Goal: Book appointment/travel/reservation

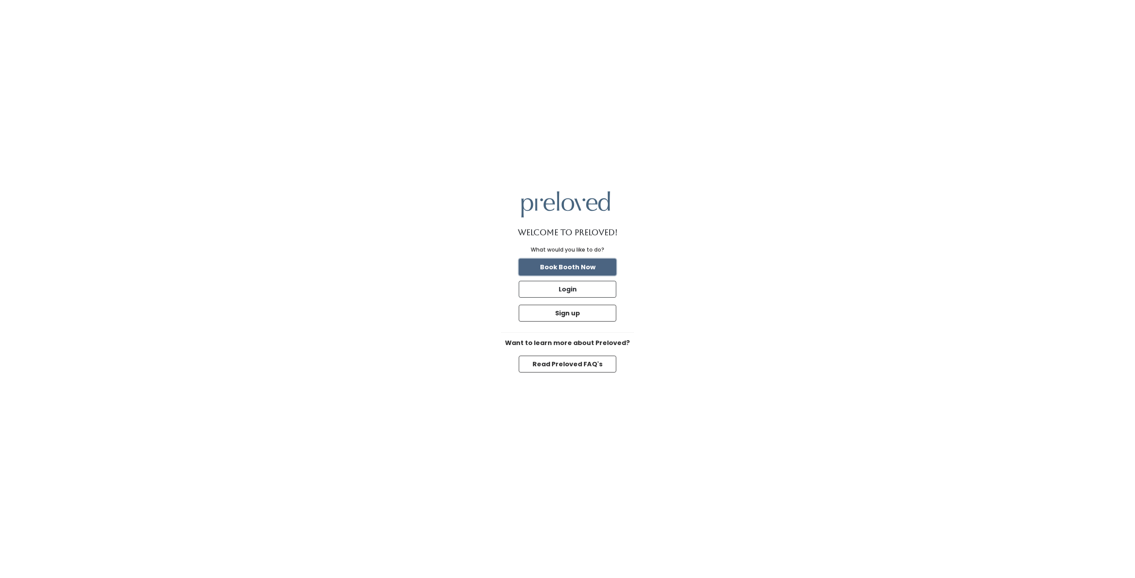
click at [574, 266] on button "Book Booth Now" at bounding box center [568, 267] width 98 height 17
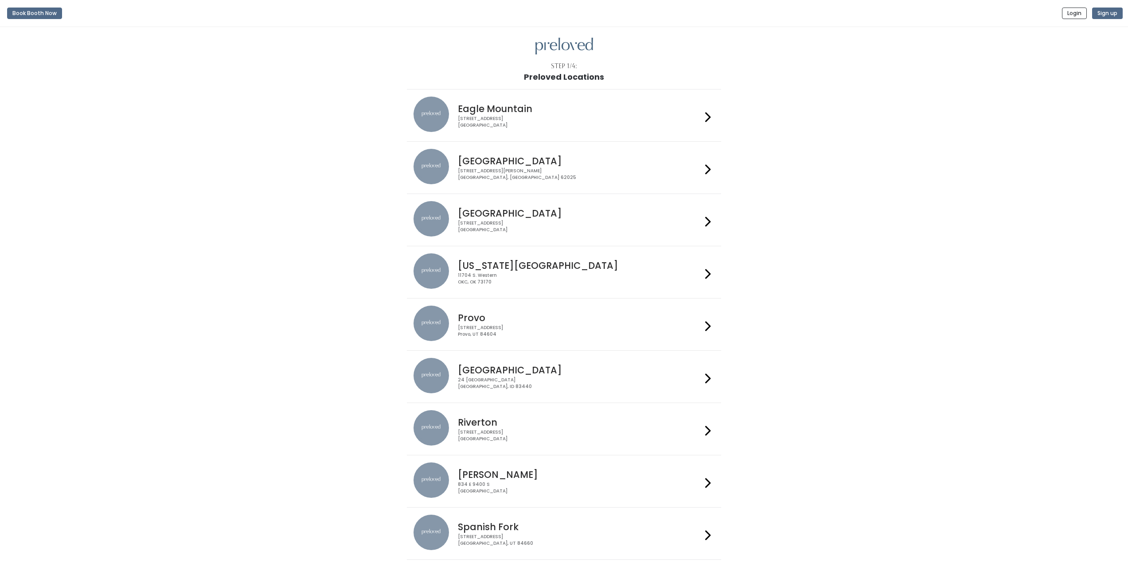
click at [497, 219] on div "Houston 3903 N Braeswood Blvd Houston, TX 77025" at bounding box center [577, 217] width 247 height 32
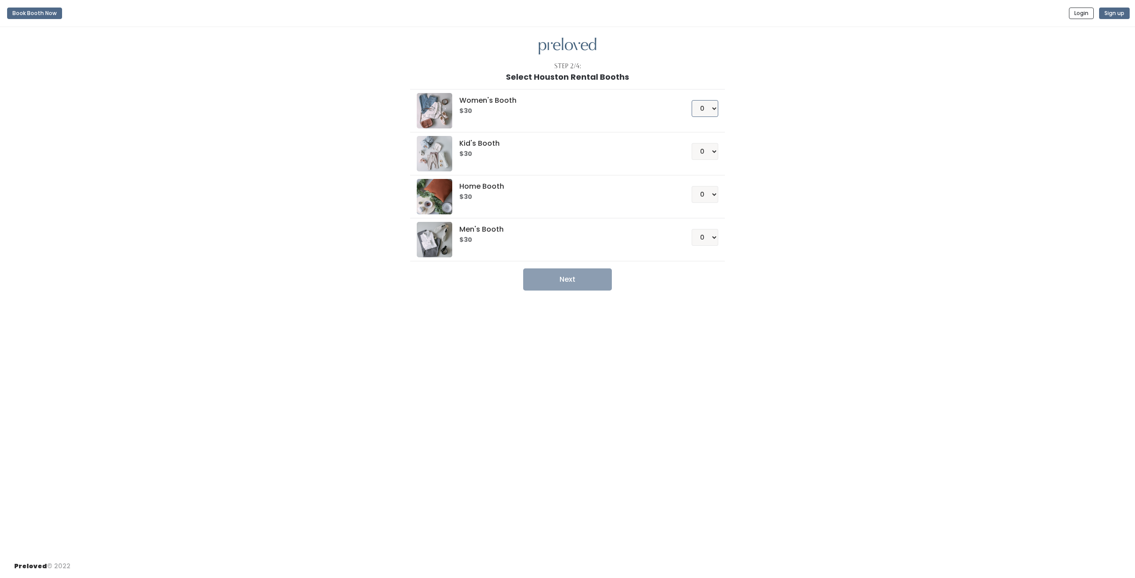
click at [704, 109] on select "0 1 2 3 4" at bounding box center [705, 108] width 27 height 17
click at [697, 105] on select "0 1 2 3 4" at bounding box center [705, 108] width 27 height 17
select select "1"
click at [692, 100] on select "0 1 2 3 4" at bounding box center [705, 108] width 27 height 17
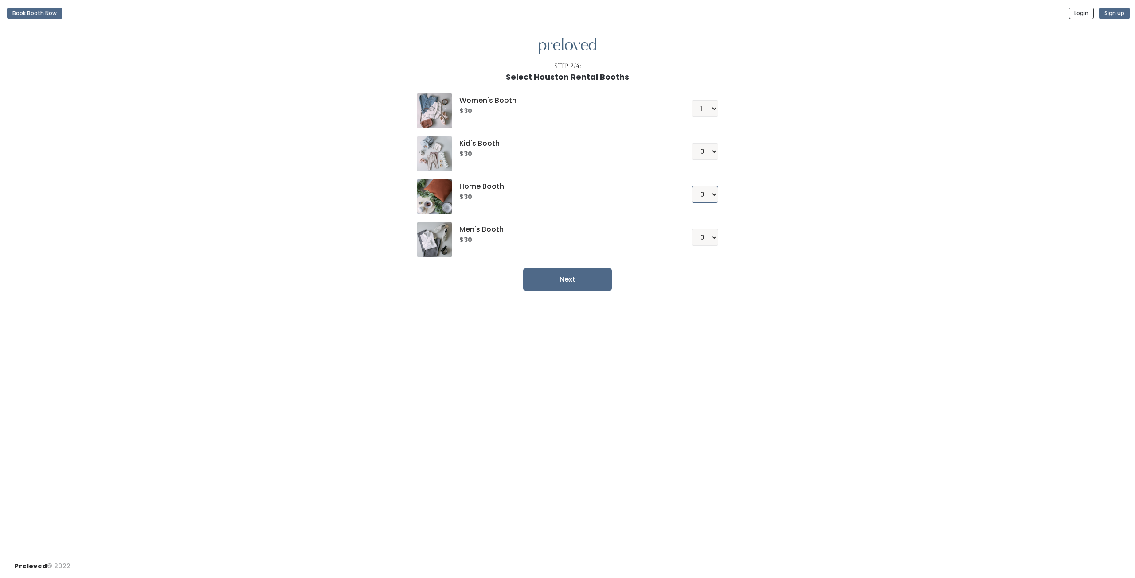
click at [704, 196] on select "0 1 2 3 4" at bounding box center [705, 194] width 27 height 17
select select "1"
click at [692, 186] on select "0 1 2 3 4" at bounding box center [705, 194] width 27 height 17
click at [793, 142] on div "Women's Booth $30 0 1 2 3 4 Kid's Booth $30 0 1 2 3 4 0" at bounding box center [568, 186] width 488 height 209
click at [560, 278] on button "Next" at bounding box center [567, 280] width 89 height 22
